Goal: Task Accomplishment & Management: Manage account settings

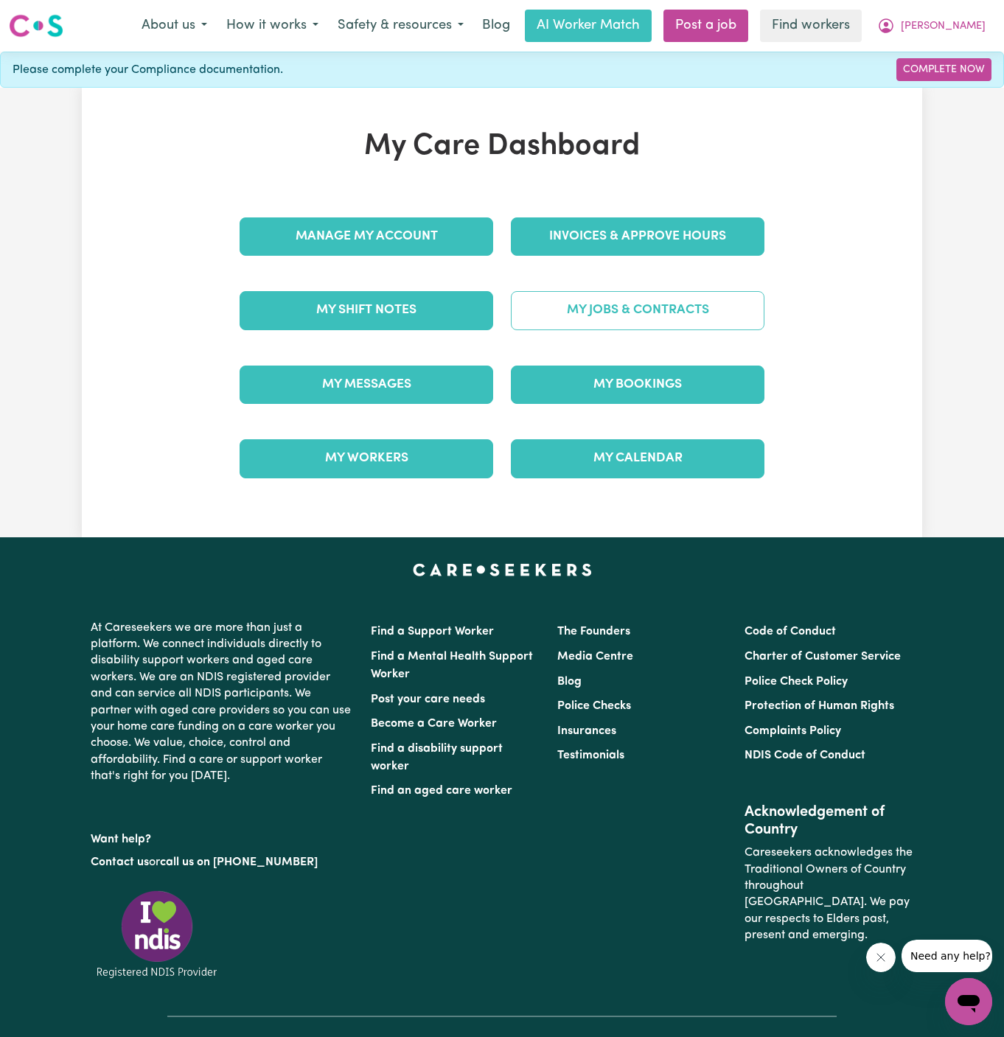
click at [655, 301] on link "My Jobs & Contracts" at bounding box center [638, 310] width 254 height 38
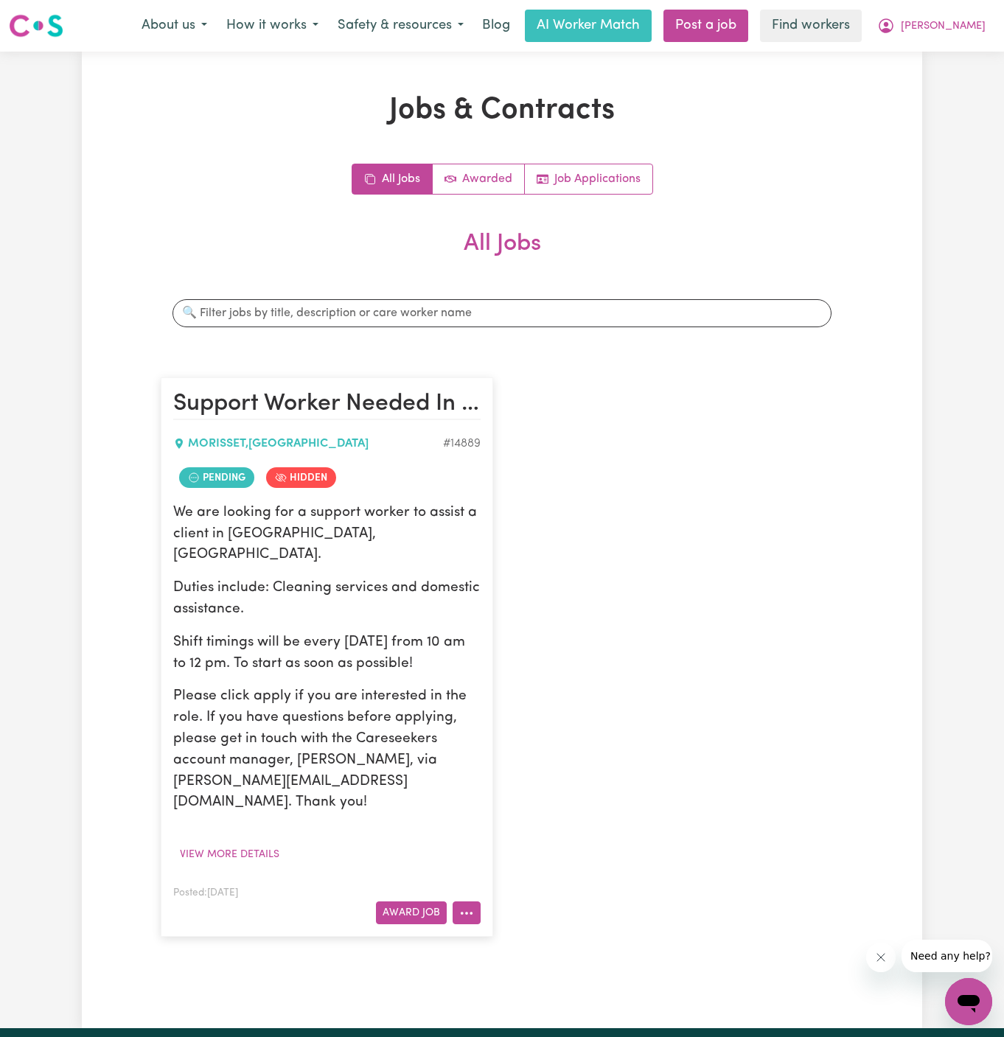
click at [469, 901] on button "More options" at bounding box center [467, 912] width 28 height 23
click at [523, 717] on link "View/Edit Contract" at bounding box center [524, 731] width 143 height 29
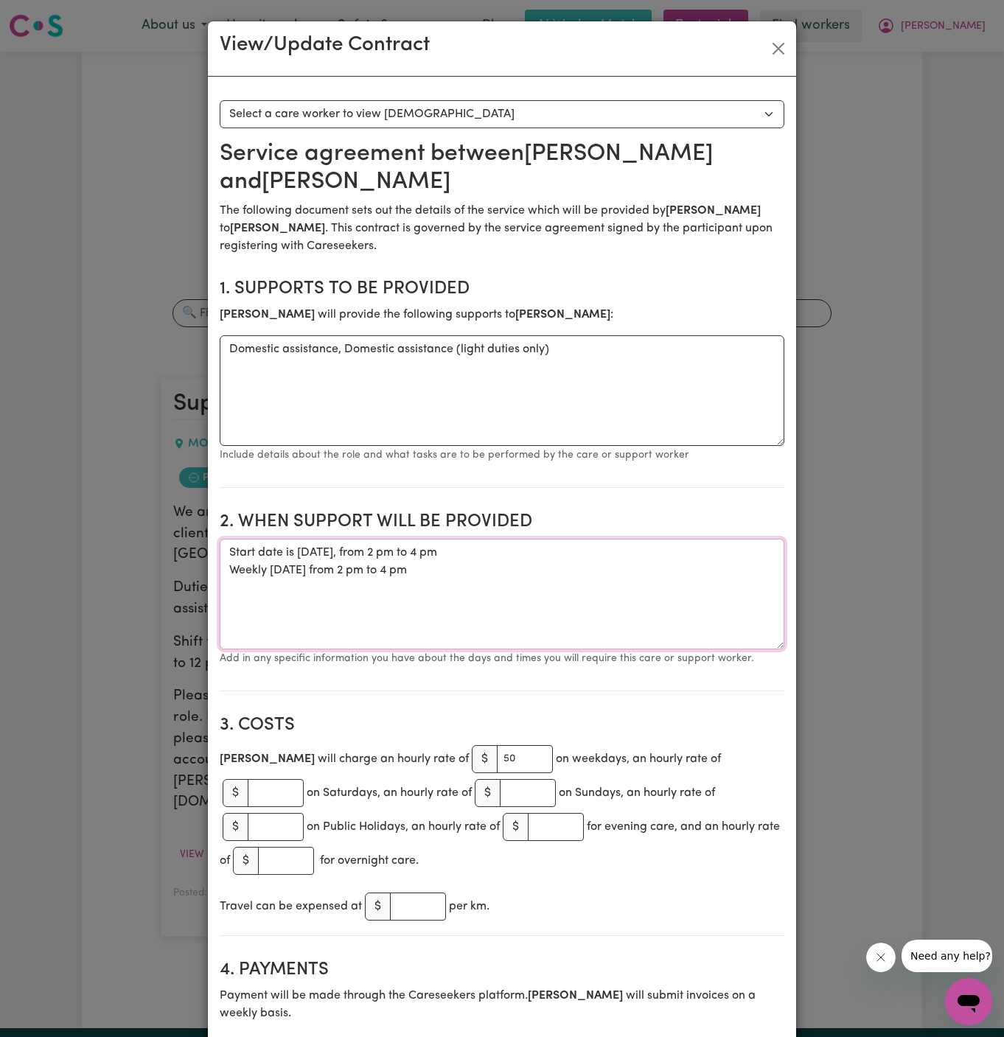
click at [349, 539] on textarea "Start date is Monday, 18 August 2025, from 2 pm to 4 pm Weekly Monday from 2 pm…" at bounding box center [502, 594] width 565 height 111
click at [491, 539] on textarea "Start date is Monday, 25 August 2025, from 2 pm to 4 pm Weekly Monday from 2 pm…" at bounding box center [502, 594] width 565 height 111
click at [531, 562] on textarea "Start date is Monday, 25 August 2025, from 2 pm to 4 pm Weekly Monday from 2 pm…" at bounding box center [502, 594] width 565 height 111
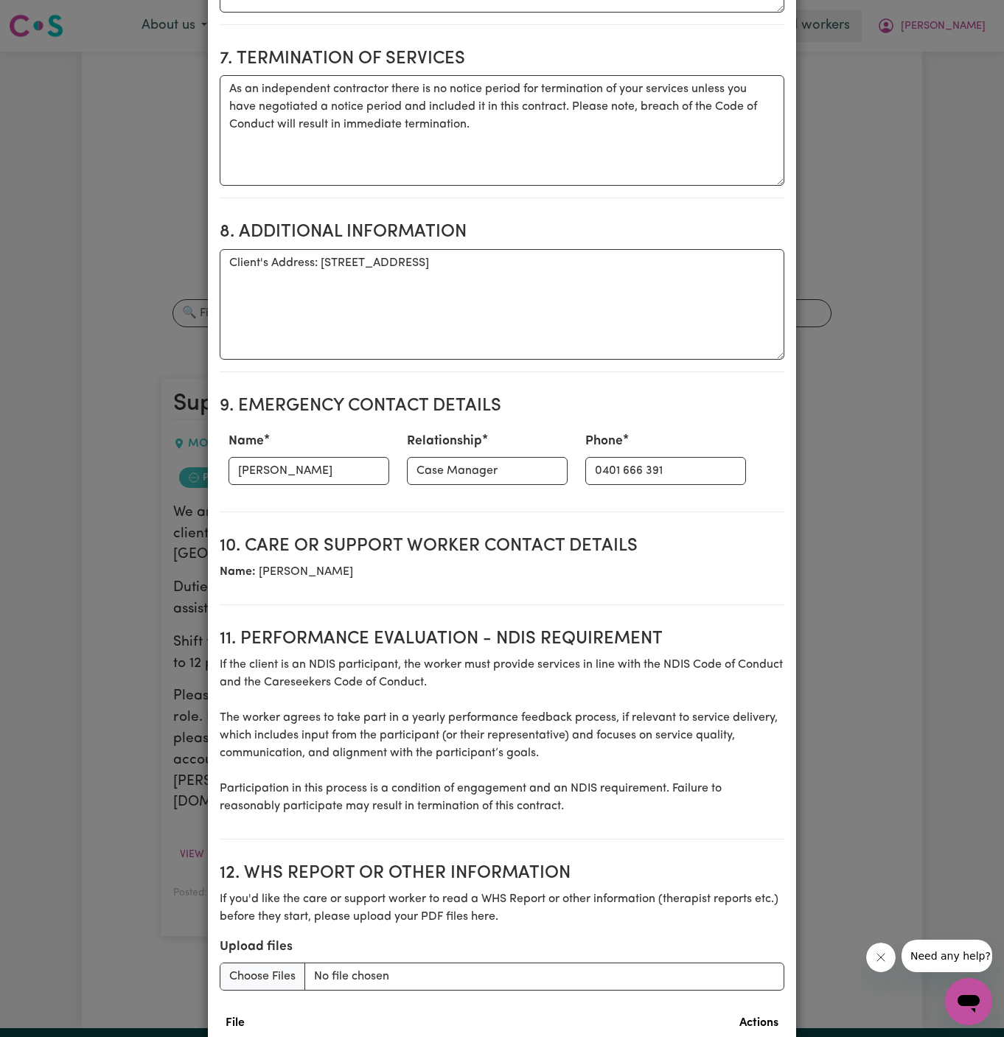
scroll to position [1463, 0]
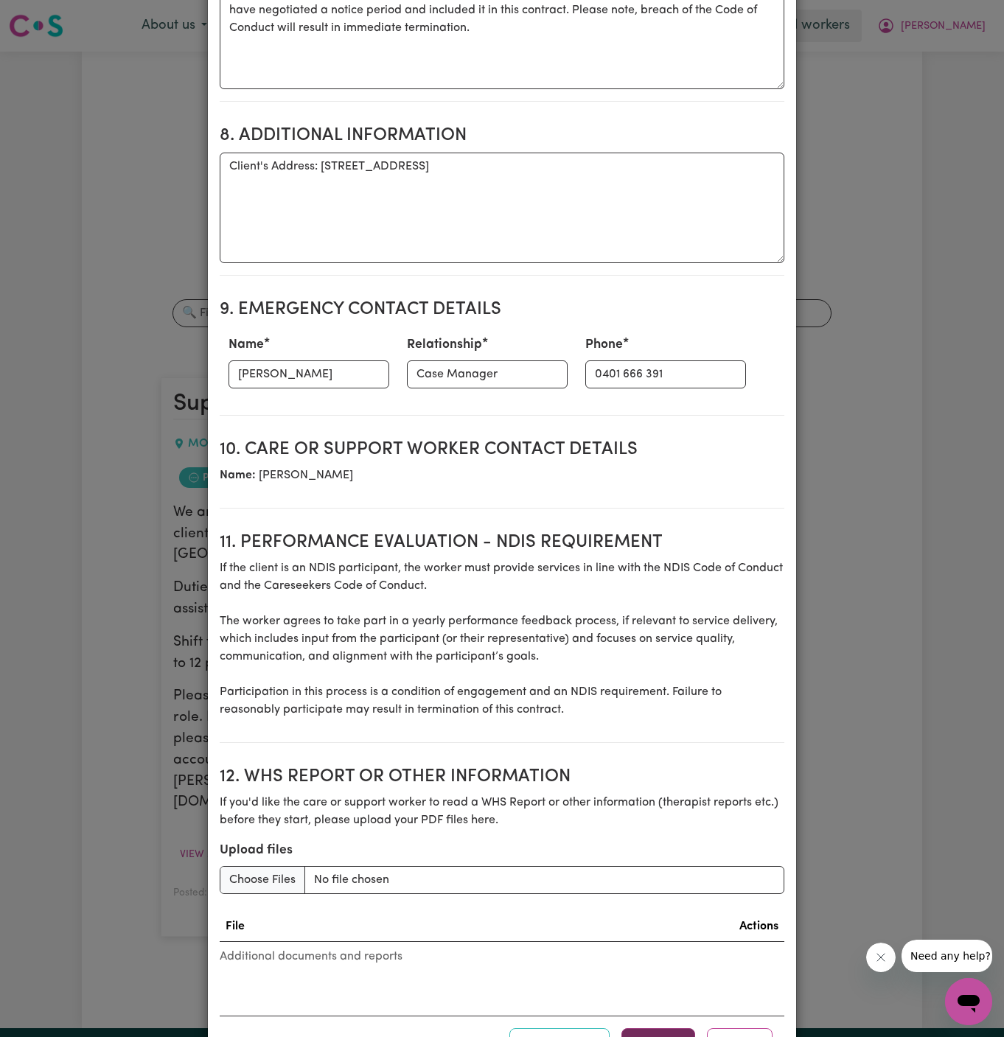
type textarea "Start date is Monday, 25 August 2025, from 2 pm to 4 pm Weekly Monday from 2 pm…"
click at [651, 1028] on button "Update" at bounding box center [658, 1044] width 74 height 32
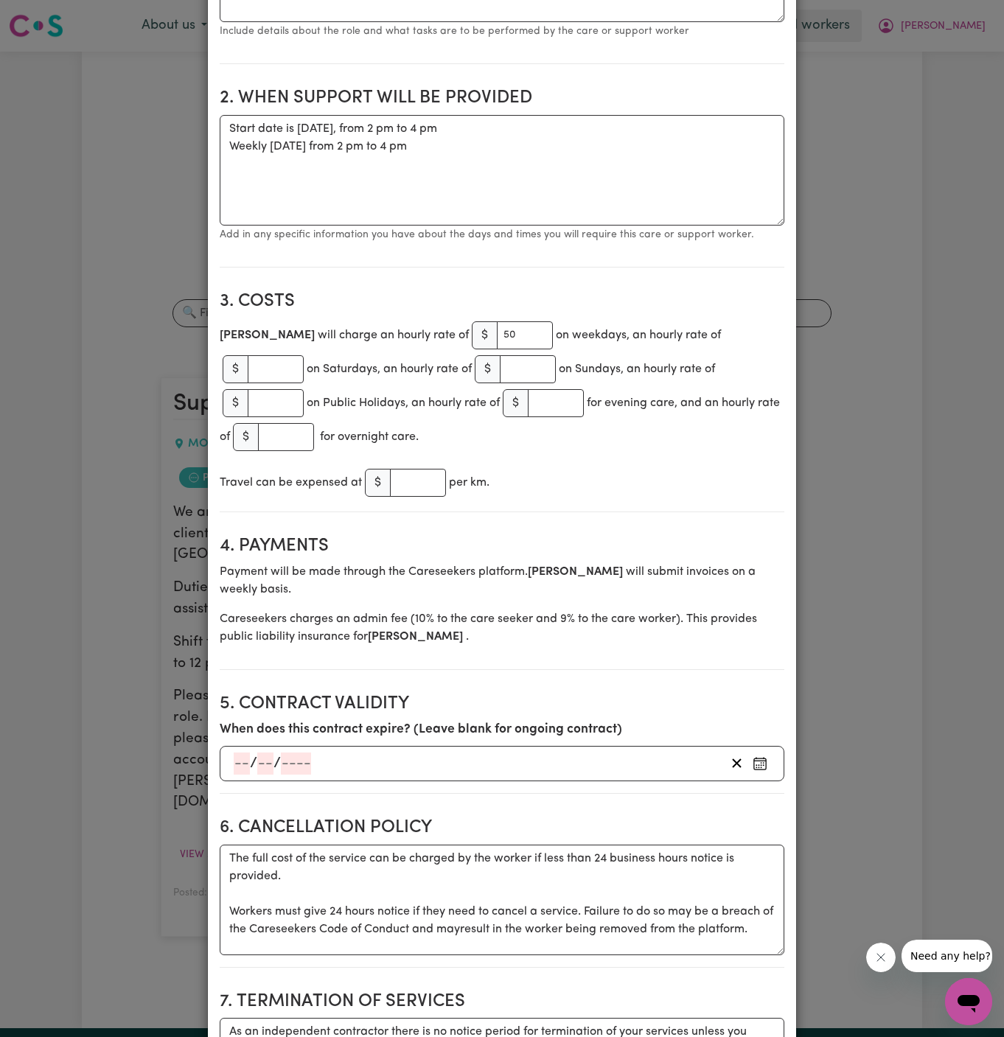
scroll to position [0, 0]
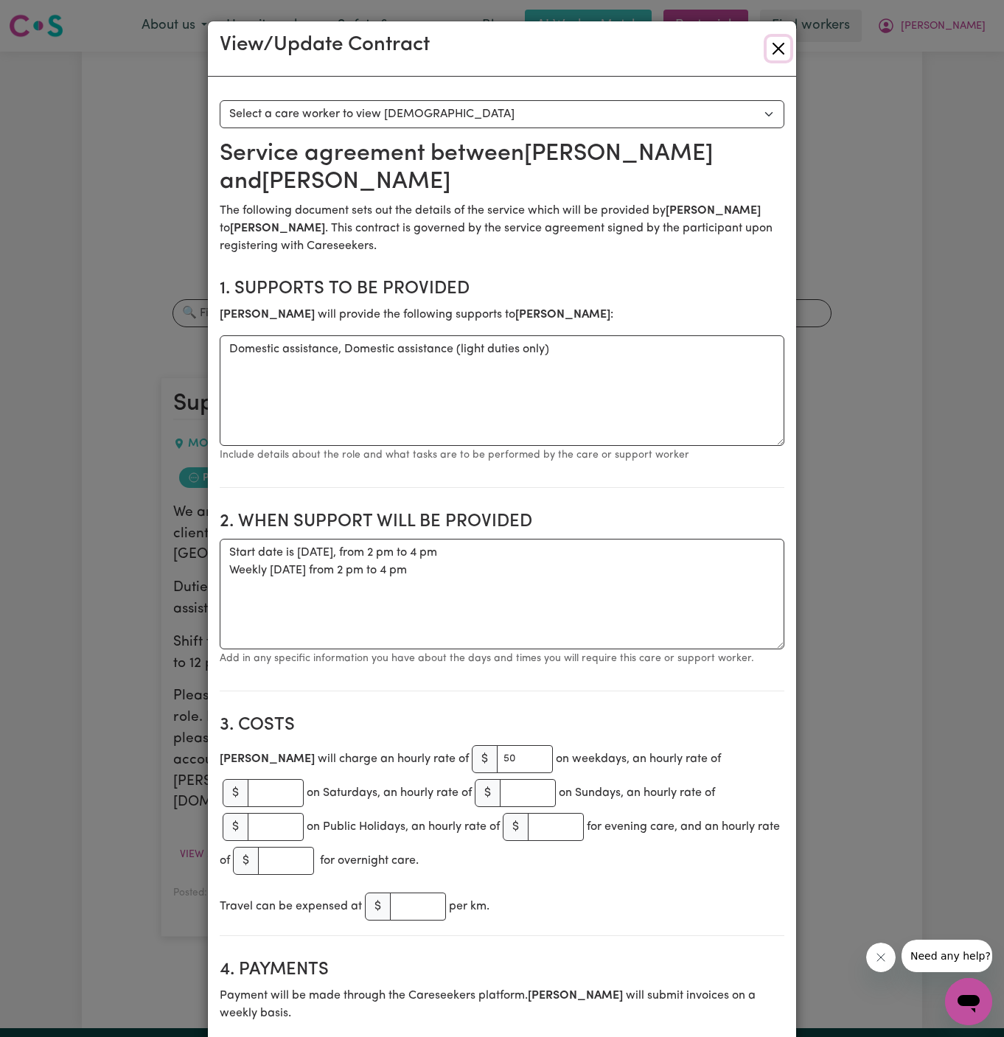
click at [780, 47] on button "Close" at bounding box center [778, 49] width 24 height 24
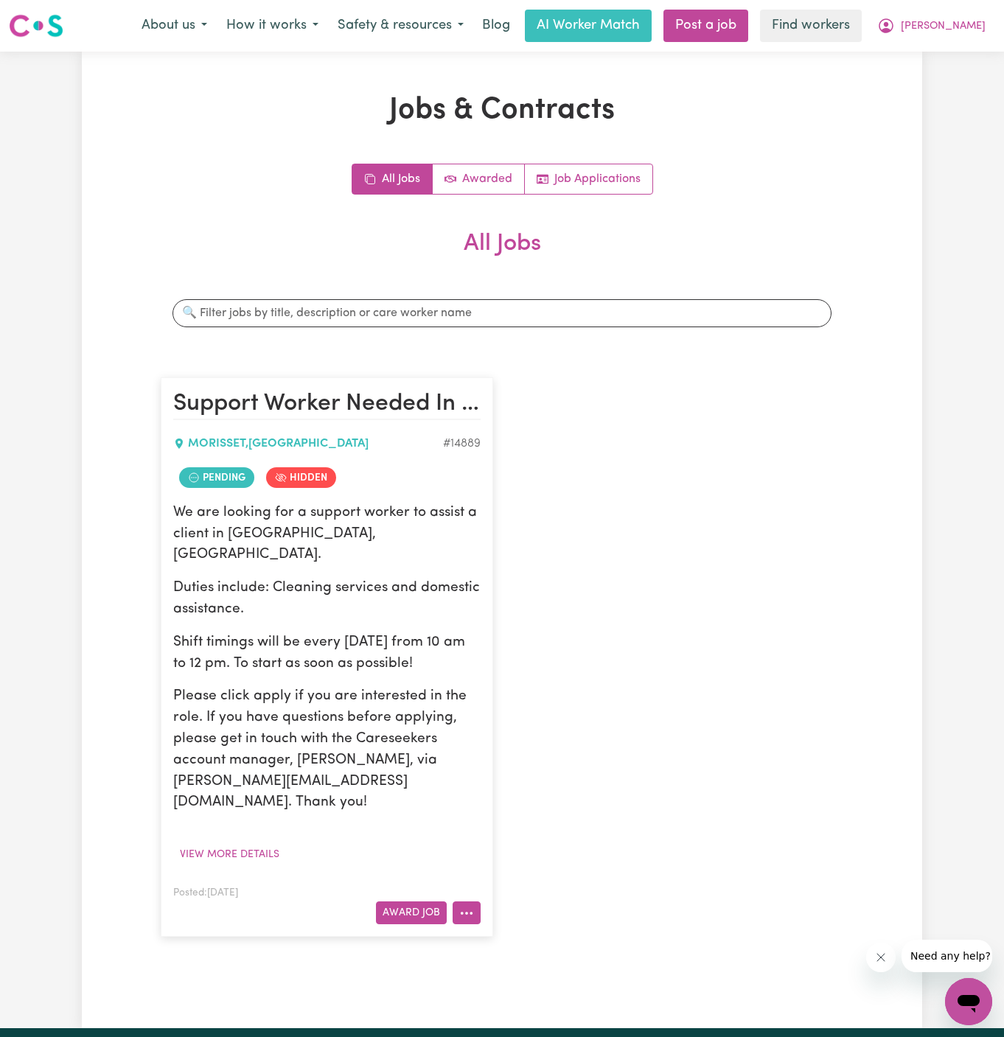
click at [473, 906] on icon "More options" at bounding box center [466, 913] width 15 height 15
click at [514, 717] on link "View/Edit Contract" at bounding box center [524, 731] width 143 height 29
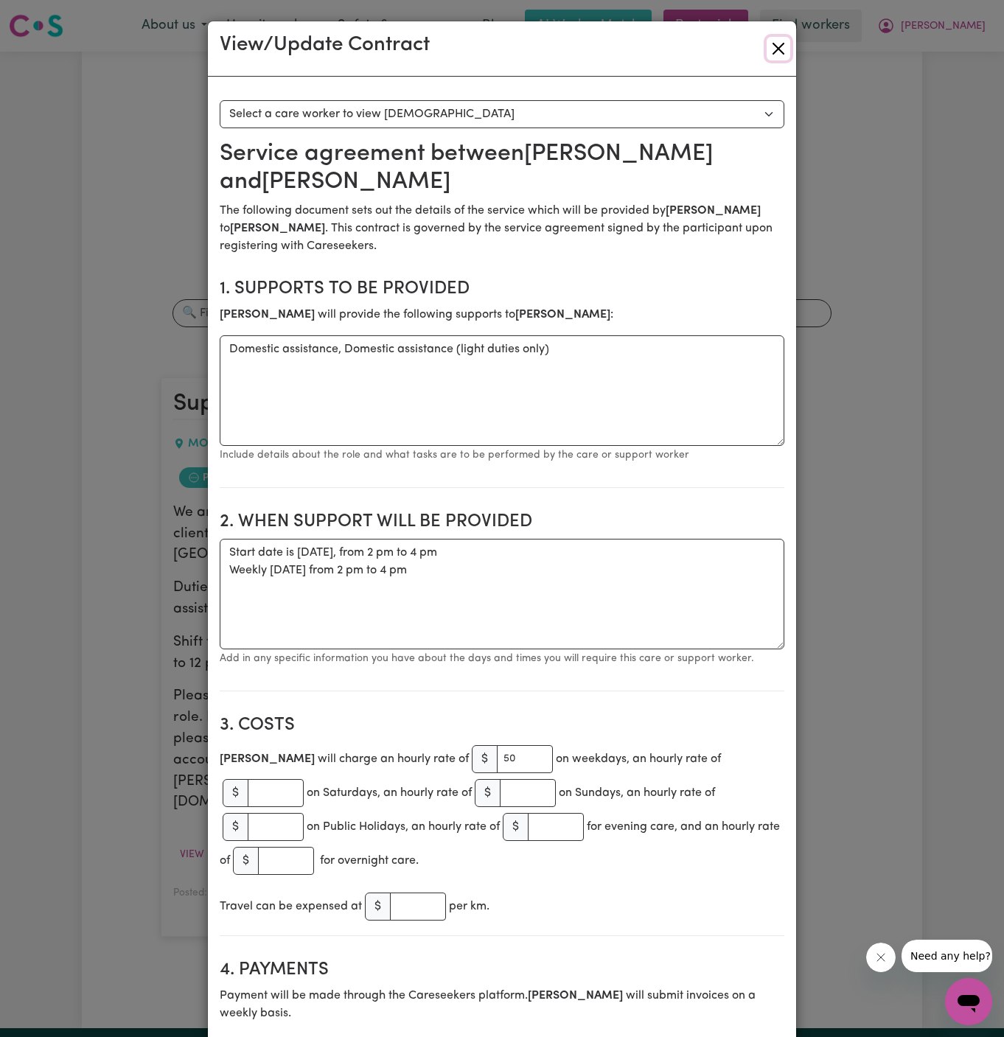
click at [778, 43] on button "Close" at bounding box center [778, 49] width 24 height 24
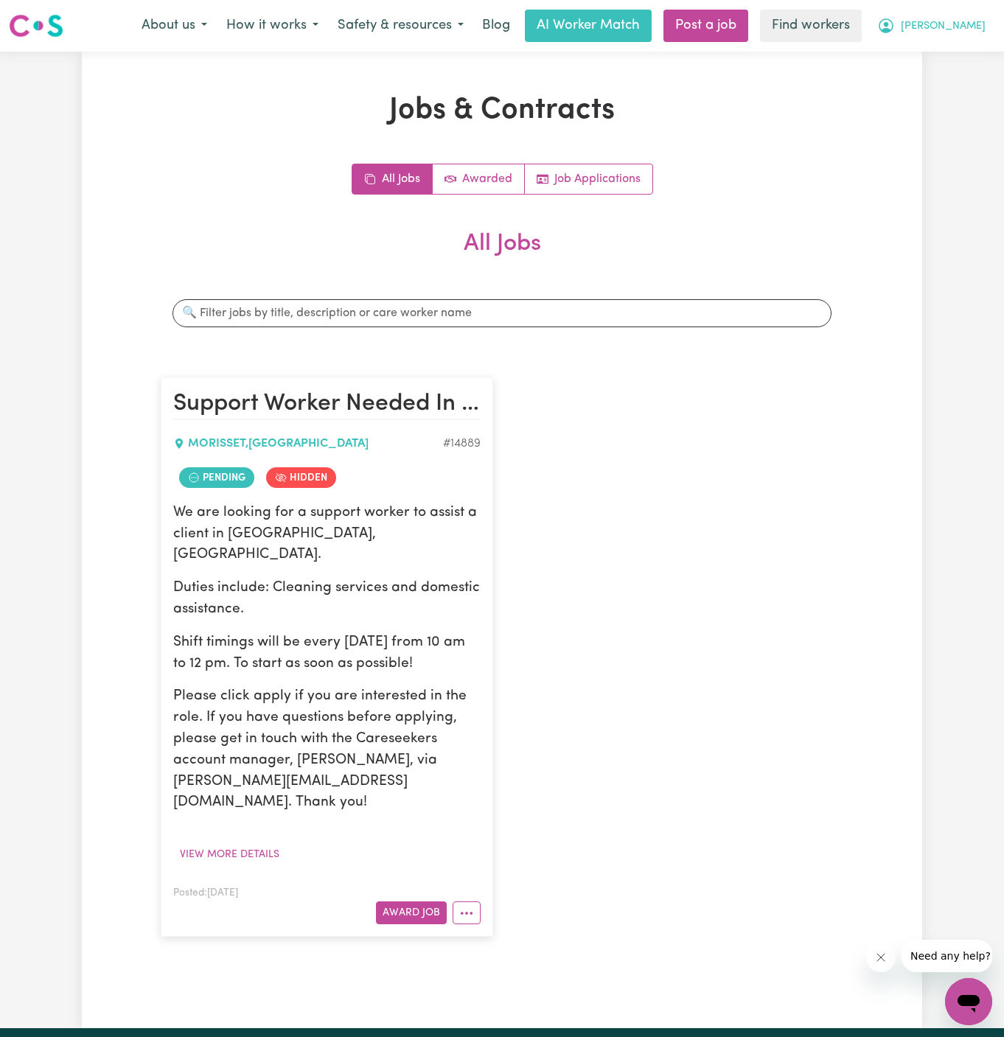
click at [968, 38] on button "[PERSON_NAME]" at bounding box center [930, 25] width 127 height 31
click at [950, 79] on link "Logout" at bounding box center [936, 85] width 116 height 28
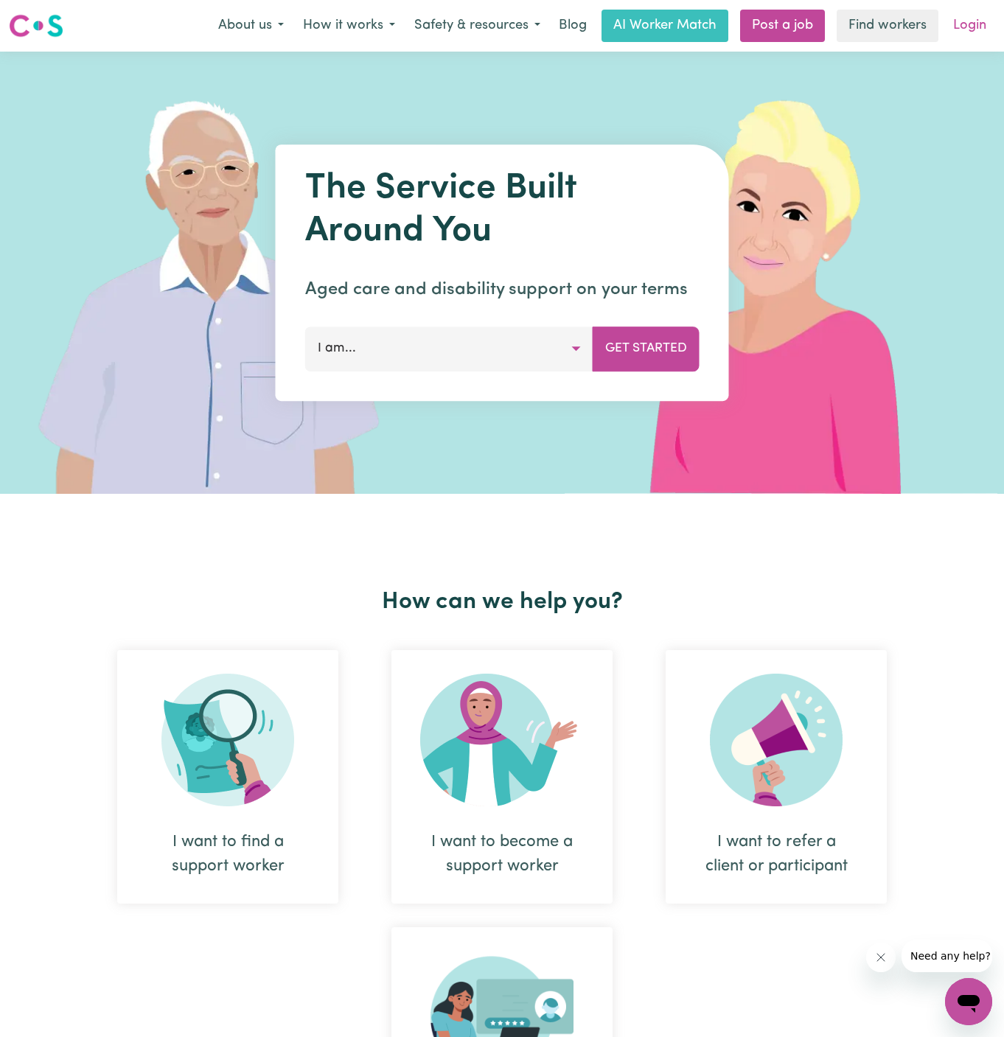
click at [974, 17] on link "Login" at bounding box center [969, 26] width 51 height 32
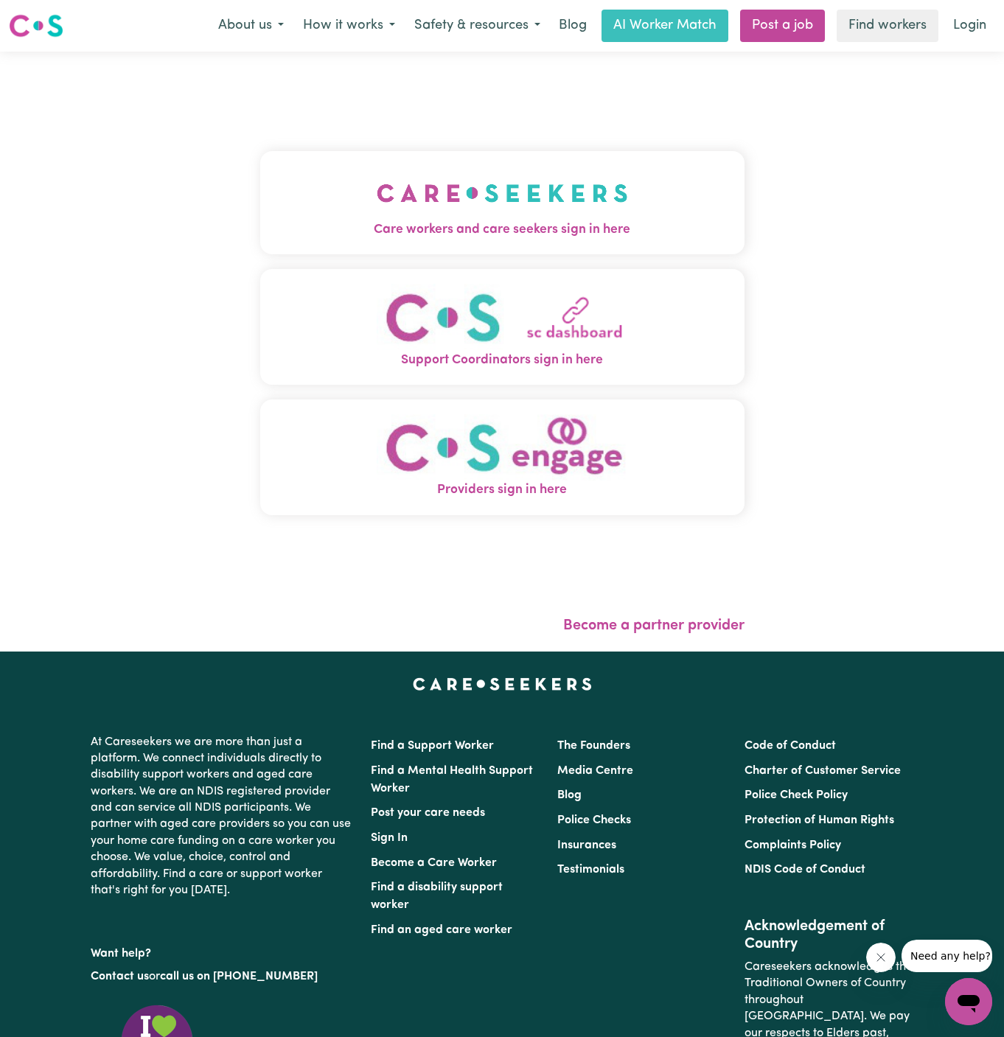
click at [548, 207] on button "Care workers and care seekers sign in here" at bounding box center [502, 202] width 484 height 103
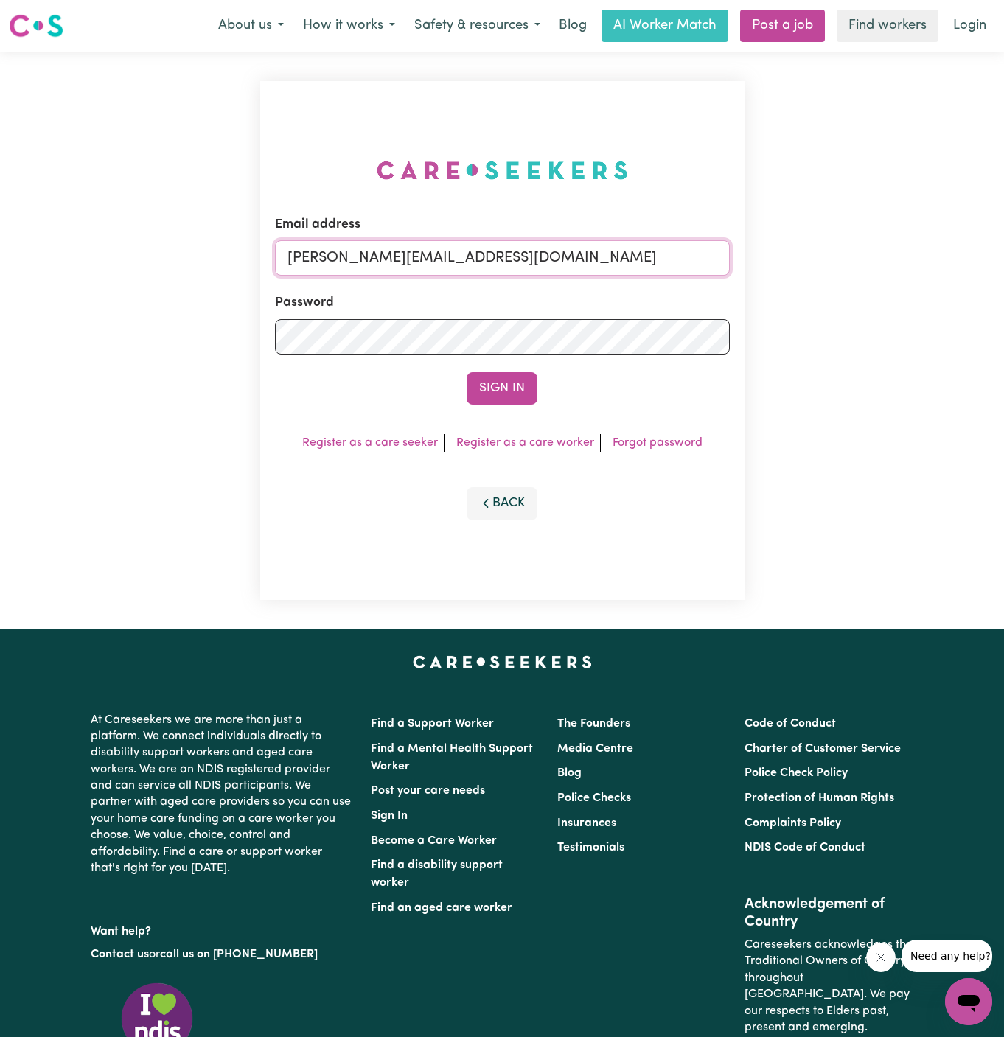
click at [607, 247] on input "dyan@careseekers.com.au" at bounding box center [502, 257] width 455 height 35
drag, startPoint x: 362, startPoint y: 259, endPoint x: 948, endPoint y: 257, distance: 585.9
click at [948, 257] on div "Email address superuser~GiuseppinaNataleYACAH@careseekers.com.au Password Sign …" at bounding box center [502, 341] width 1004 height 578
type input "superuser~LindaByronINC@careseekers.com.au"
click at [520, 385] on button "Sign In" at bounding box center [502, 388] width 71 height 32
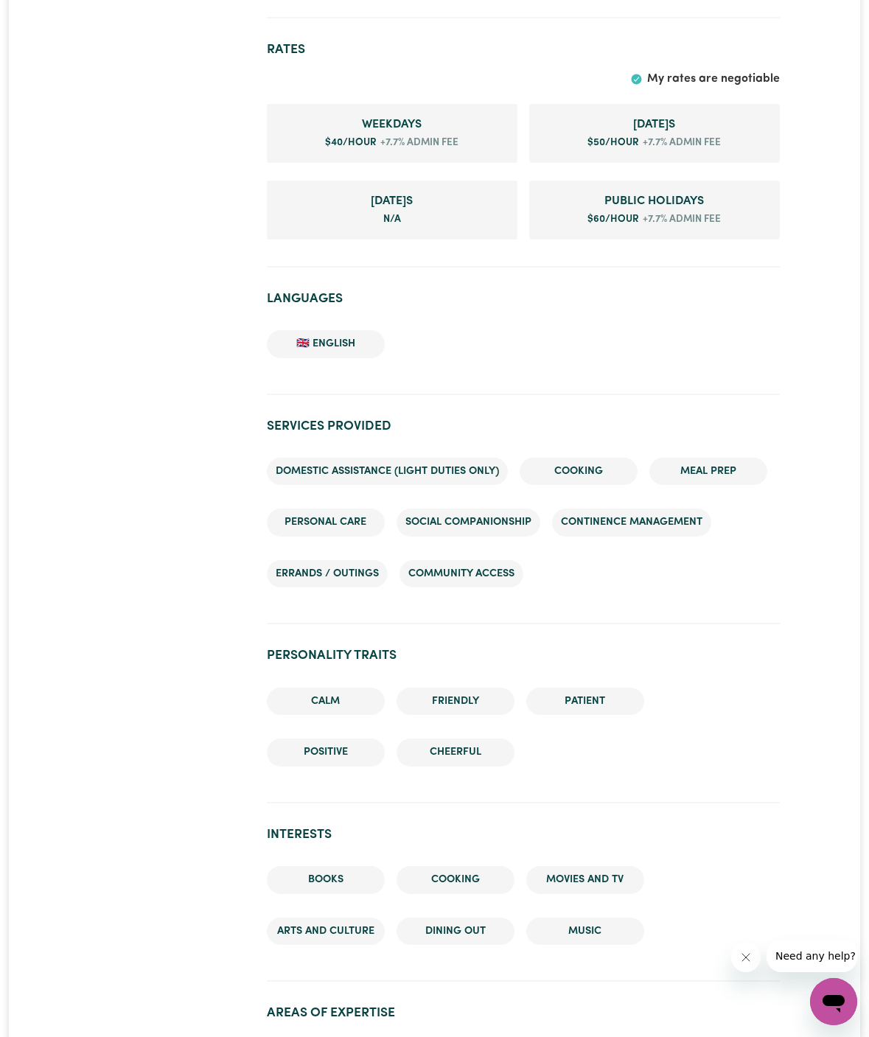
scroll to position [958, 0]
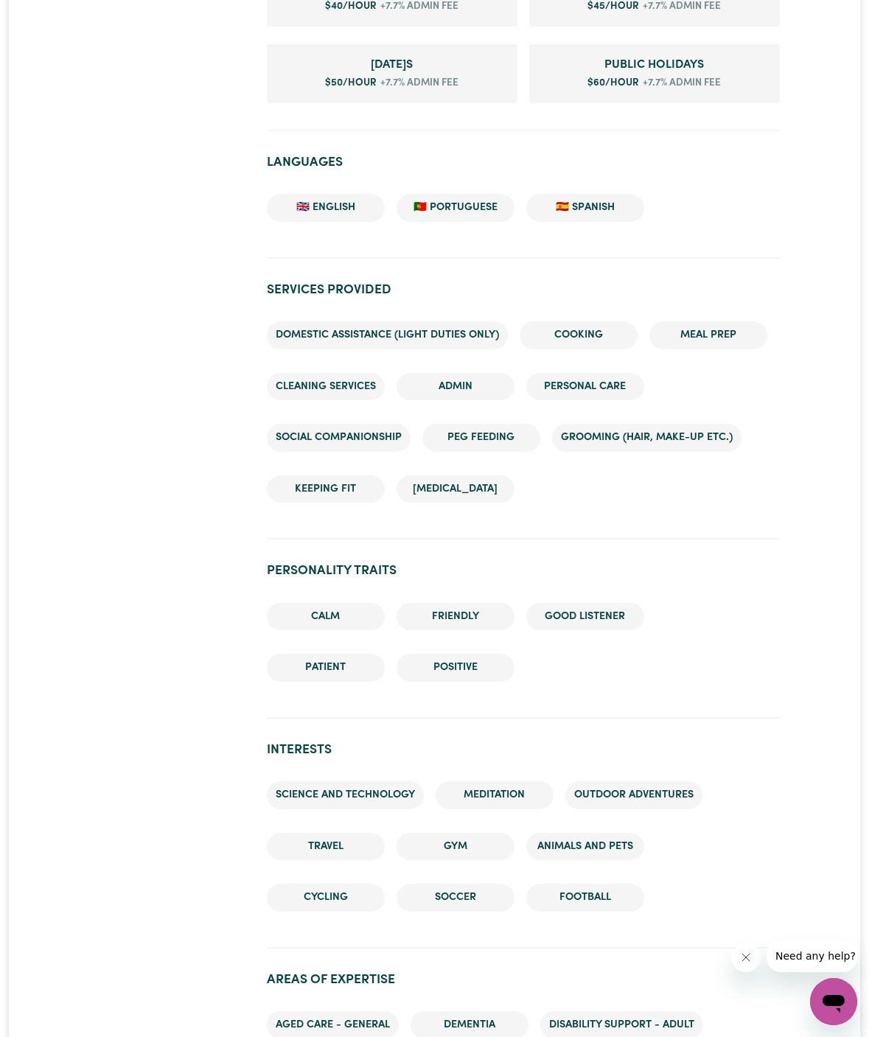
scroll to position [1183, 0]
